Goal: Check status: Check status

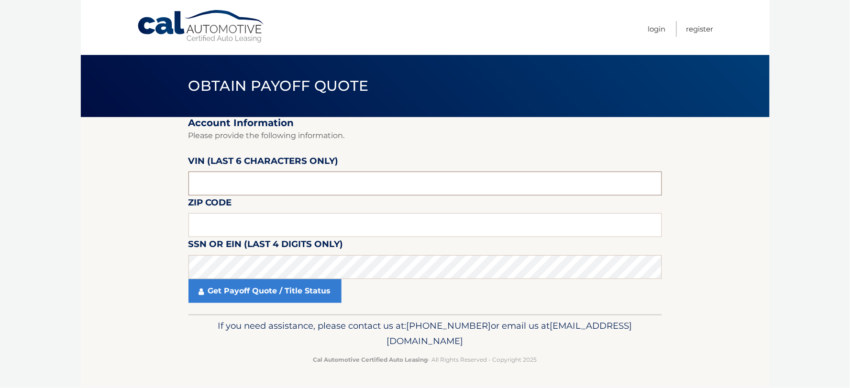
click at [299, 178] on input "text" at bounding box center [425, 184] width 474 height 24
type input "467519"
click at [307, 222] on input "text" at bounding box center [425, 225] width 474 height 24
type input "11762"
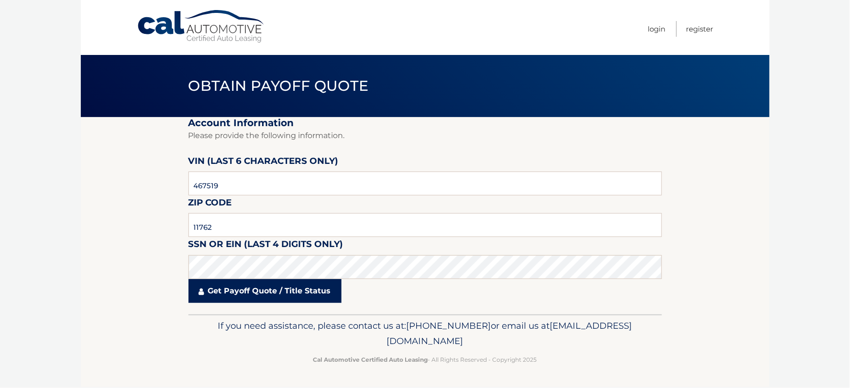
click at [233, 295] on link "Get Payoff Quote / Title Status" at bounding box center [264, 291] width 153 height 24
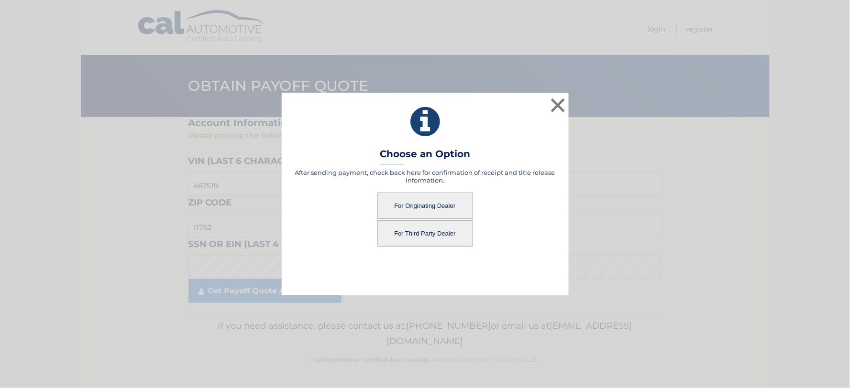
click at [459, 202] on button "For Originating Dealer" at bounding box center [425, 206] width 96 height 26
click at [440, 203] on button "For Originating Dealer" at bounding box center [425, 206] width 96 height 26
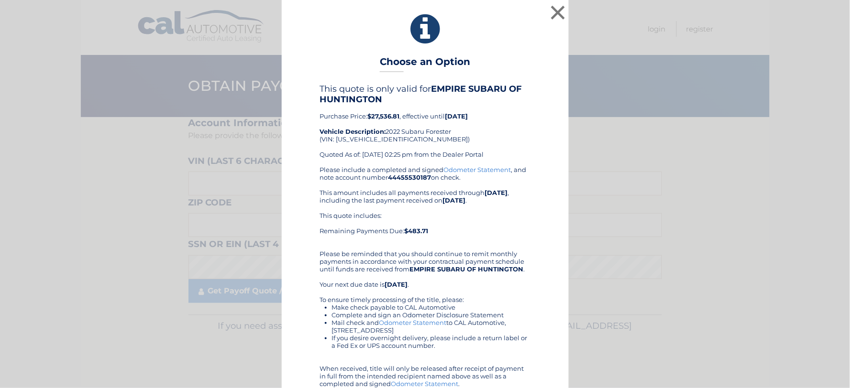
click at [387, 136] on div "This quote is only valid for EMPIRE SUBARU OF HUNTINGTON Purchase Price: $27,53…" at bounding box center [425, 125] width 210 height 82
click at [386, 136] on div "This quote is only valid for EMPIRE SUBARU OF HUNTINGTON Purchase Price: $27,53…" at bounding box center [425, 125] width 210 height 82
copy div "[US_VEHICLE_IDENTIFICATION_NUMBER]"
drag, startPoint x: 362, startPoint y: 135, endPoint x: 351, endPoint y: 136, distance: 11.6
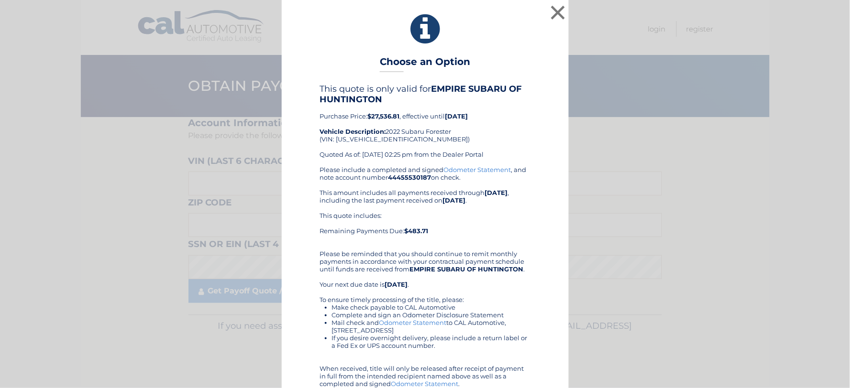
click at [351, 136] on div "This quote is only valid for EMPIRE SUBARU OF HUNTINGTON Purchase Price: $27,53…" at bounding box center [425, 125] width 210 height 82
copy div "[US_VEHICLE_IDENTIFICATION_NUMBER]"
